Goal: Information Seeking & Learning: Understand process/instructions

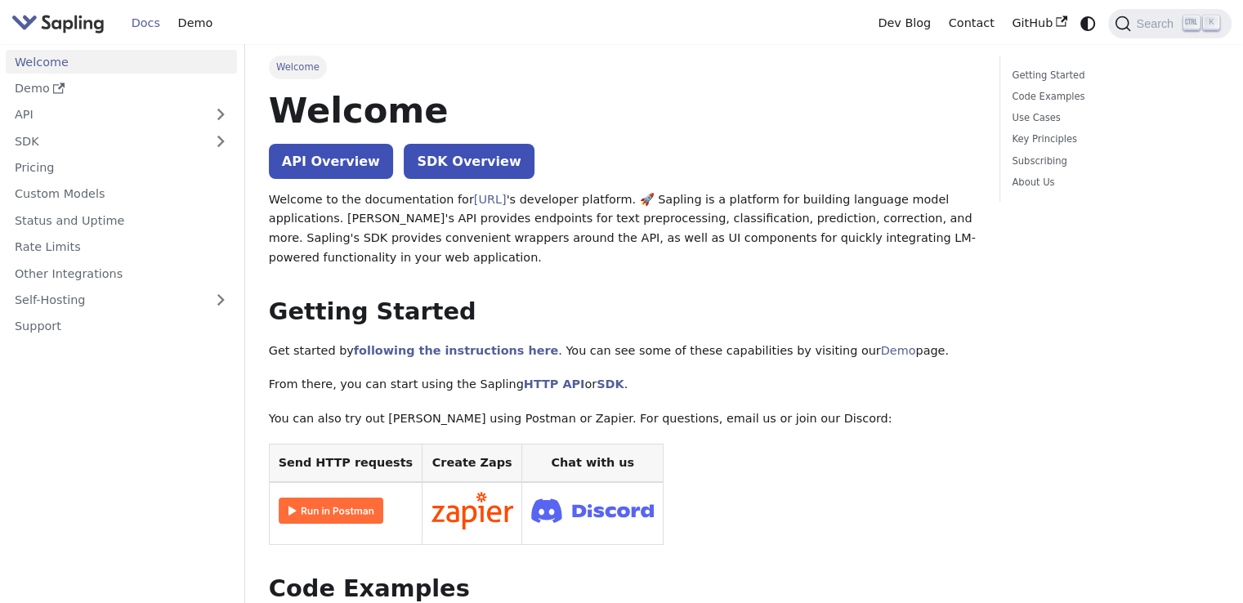
click at [330, 383] on p "From there, you can start using the Sapling HTTP API or SDK ." at bounding box center [622, 385] width 707 height 20
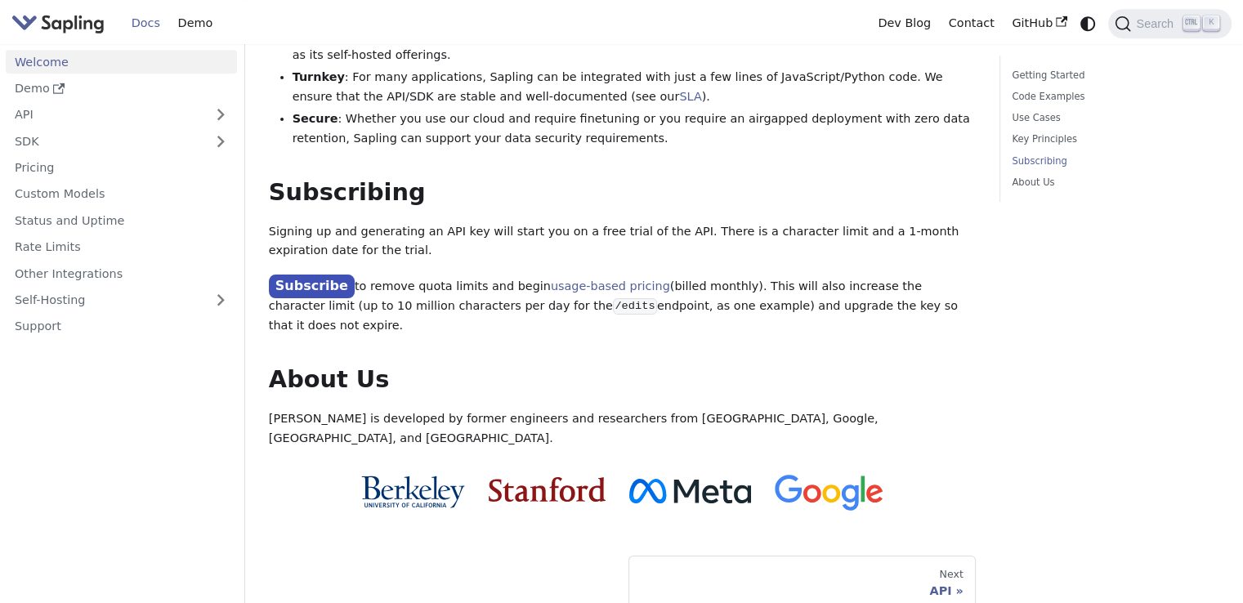
scroll to position [1237, 0]
